Goal: Communication & Community: Participate in discussion

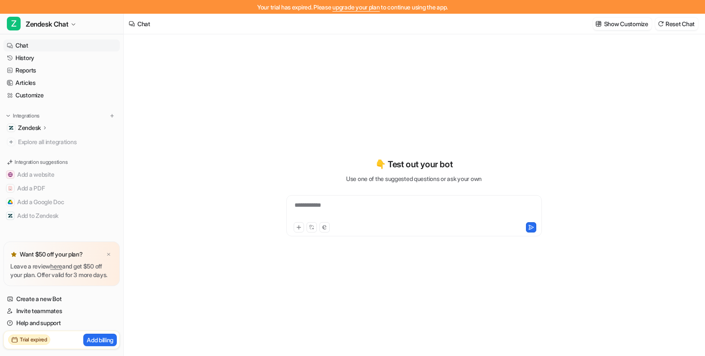
click at [336, 206] on div "**********" at bounding box center [413, 211] width 251 height 20
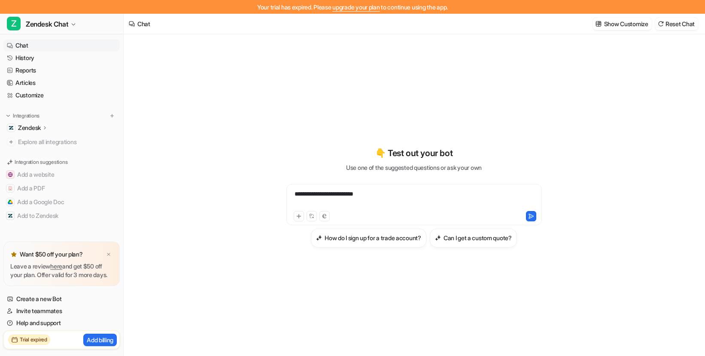
scroll to position [14, 0]
